Goal: Information Seeking & Learning: Learn about a topic

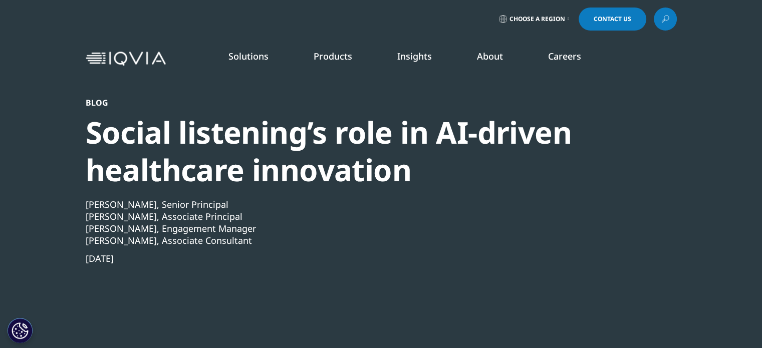
click at [225, 158] on div "Social listening’s role in AI-driven healthcare innovation" at bounding box center [354, 151] width 537 height 75
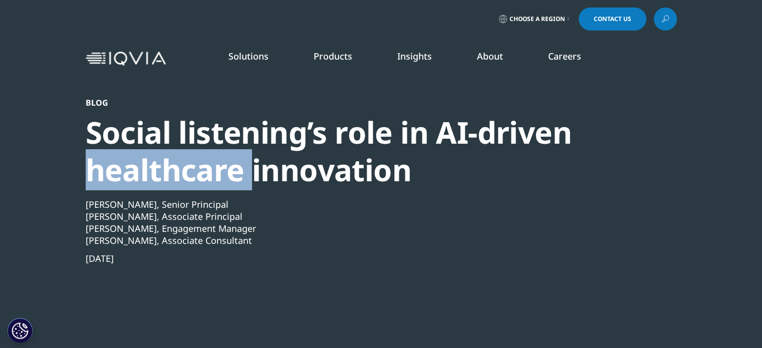
click at [225, 158] on div "Social listening’s role in AI-driven healthcare innovation" at bounding box center [354, 151] width 537 height 75
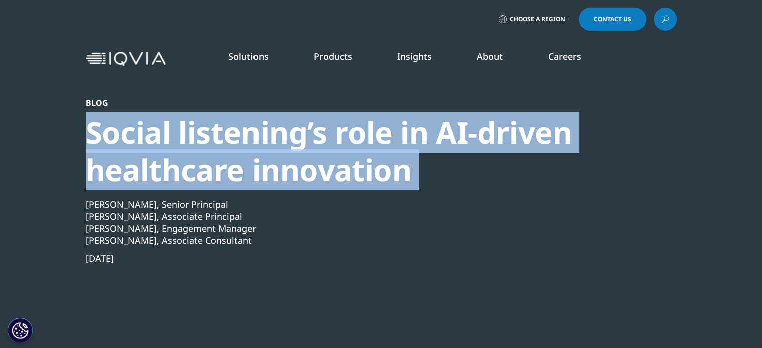
click at [225, 158] on div "Social listening’s role in AI-driven healthcare innovation" at bounding box center [354, 151] width 537 height 75
copy div "Social listening’s role in AI-driven healthcare innovation"
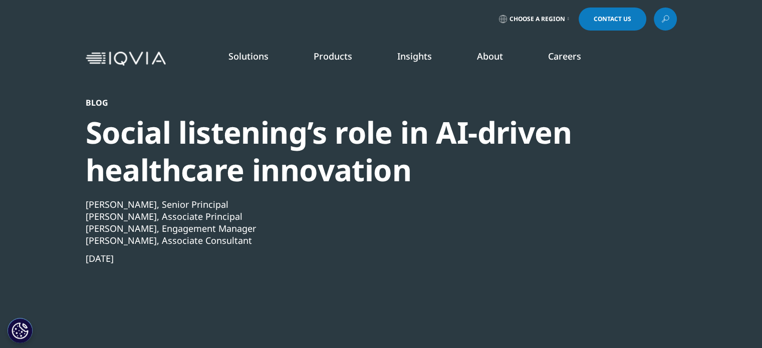
click at [236, 155] on div "Social listening’s role in AI-driven healthcare innovation" at bounding box center [354, 151] width 537 height 75
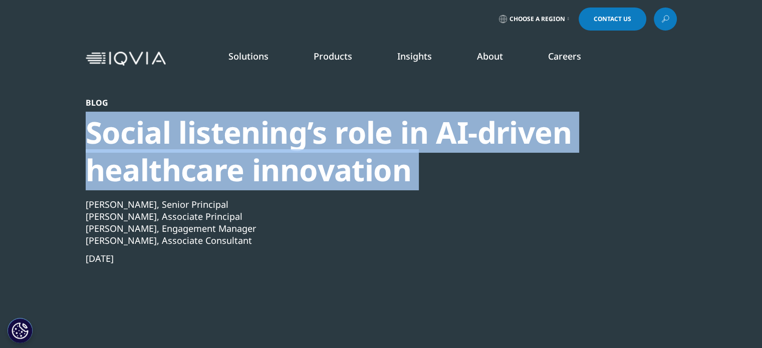
click at [236, 155] on div "Social listening’s role in AI-driven healthcare innovation" at bounding box center [354, 151] width 537 height 75
copy div "Social listening’s role in AI-driven healthcare innovation"
